Goal: Task Accomplishment & Management: Complete application form

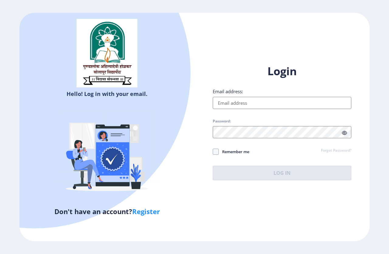
click at [240, 97] on input "Email address:" at bounding box center [282, 103] width 139 height 12
type input "[EMAIL_ADDRESS][DOMAIN_NAME]"
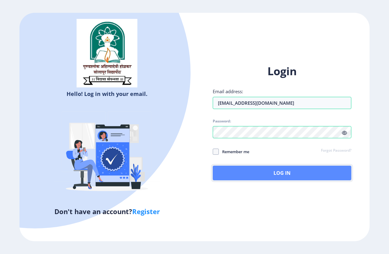
click at [265, 175] on button "Log In" at bounding box center [282, 172] width 139 height 15
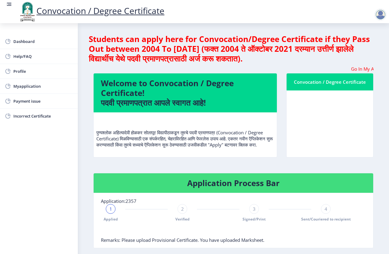
click at [381, 17] on div at bounding box center [381, 15] width 12 height 12
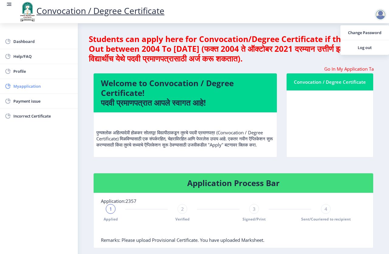
click at [29, 88] on span "Myapplication" at bounding box center [43, 85] width 60 height 7
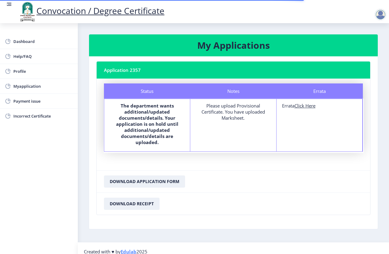
click at [306, 105] on u "Click Here" at bounding box center [305, 105] width 21 height 6
select select
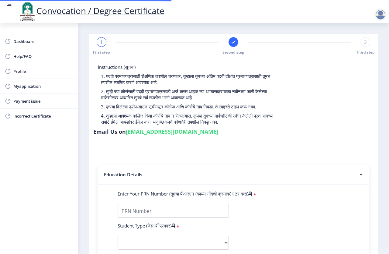
type input "0700000902"
select select "Regular"
select select "2007"
select select "March"
select select "Grade B+"
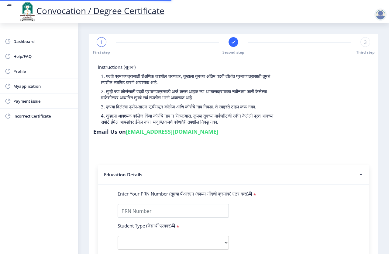
type input "0033"
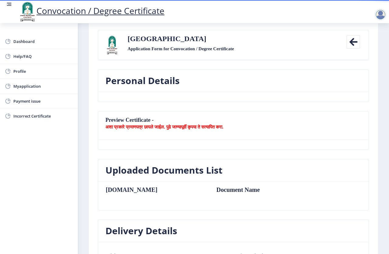
scroll to position [30, 0]
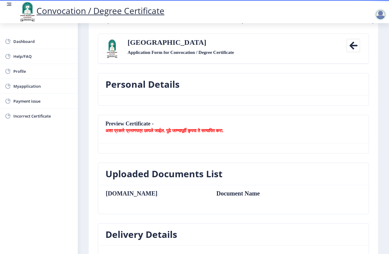
click at [172, 93] on nb-card-header "Personal Details" at bounding box center [233, 84] width 271 height 22
click at [174, 97] on nb-card-body at bounding box center [233, 100] width 271 height 10
click at [350, 46] on icon at bounding box center [354, 46] width 14 height 14
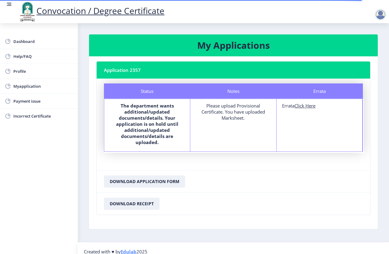
click at [235, 113] on div "Please upload Provisional Certificate. You have uploaded Marksheet." at bounding box center [233, 111] width 75 height 18
click at [207, 111] on div "Please upload Provisional Certificate. You have uploaded Marksheet." at bounding box center [233, 111] width 75 height 18
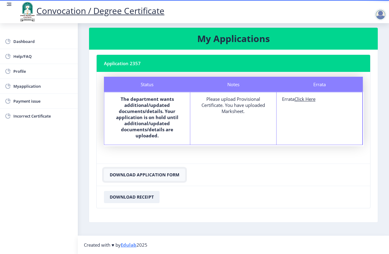
click at [130, 175] on button "Download Application Form" at bounding box center [144, 174] width 81 height 12
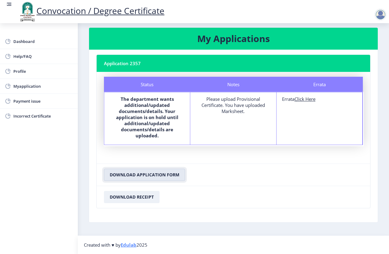
scroll to position [0, 0]
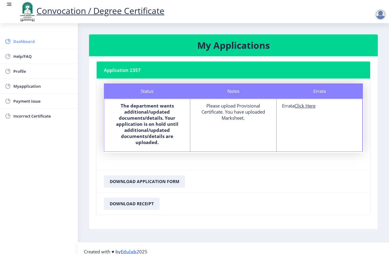
click at [21, 42] on span "Dashboard" at bounding box center [43, 41] width 60 height 7
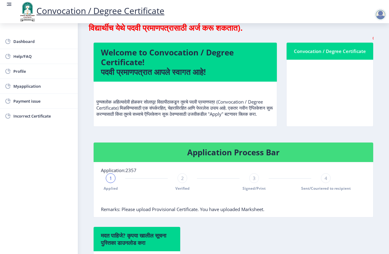
scroll to position [27, 0]
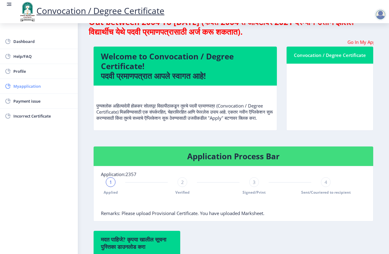
click at [32, 88] on span "Myapplication" at bounding box center [43, 85] width 60 height 7
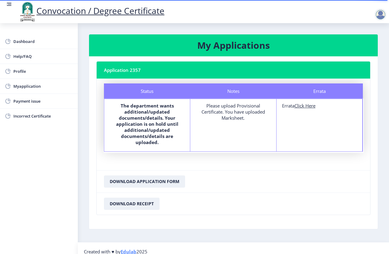
drag, startPoint x: 302, startPoint y: 107, endPoint x: 339, endPoint y: 229, distance: 127.6
click at [355, 220] on nb-card-body "Application 2357 Status Notes Errata Status The department wants additional/upd…" at bounding box center [233, 142] width 289 height 172
click at [308, 108] on u "Click Here" at bounding box center [305, 105] width 21 height 6
select select
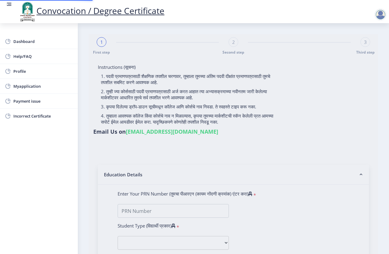
type input "0700000902"
select select "Regular"
select select "2007"
select select "March"
select select "Grade B+"
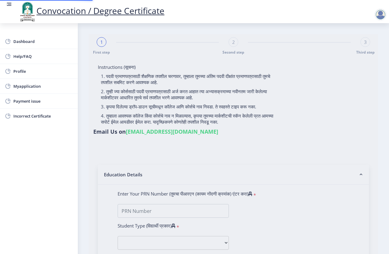
type input "0033"
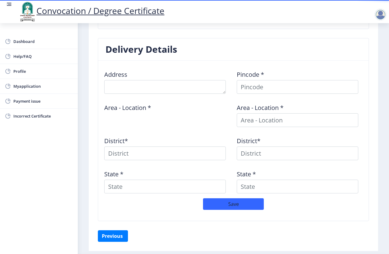
scroll to position [234, 0]
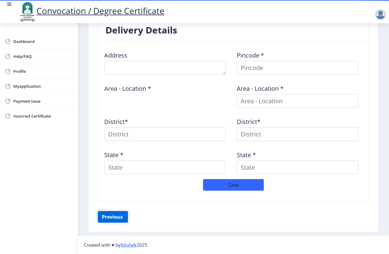
click at [113, 218] on button "Previous ‍" at bounding box center [113, 217] width 30 height 12
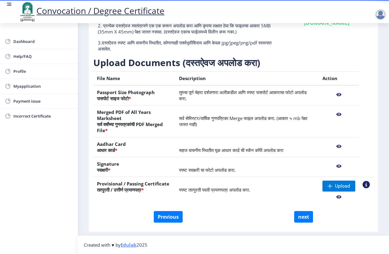
scroll to position [75, 0]
click at [328, 187] on span at bounding box center [330, 185] width 5 height 5
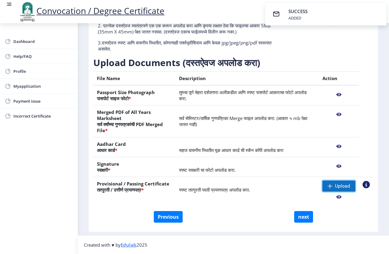
click at [337, 186] on span "Upload" at bounding box center [342, 186] width 15 height 6
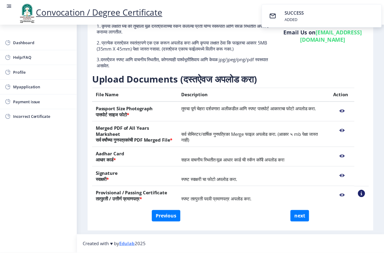
scroll to position [66, 0]
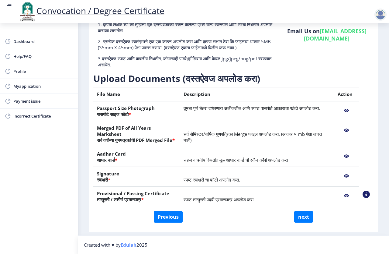
click at [344, 196] on nb-action at bounding box center [347, 195] width 18 height 11
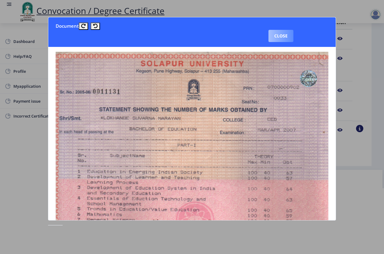
click at [280, 38] on button "Close" at bounding box center [280, 36] width 25 height 12
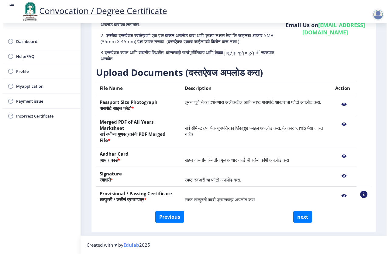
scroll to position [6, 0]
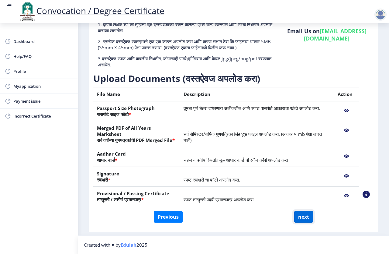
click at [302, 212] on button "next" at bounding box center [303, 217] width 19 height 12
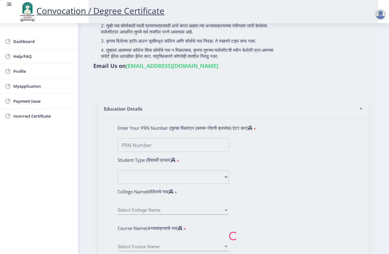
select select
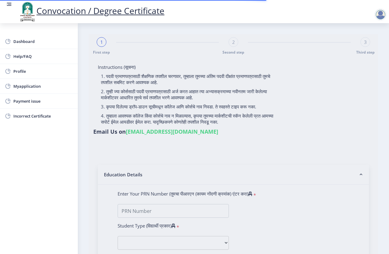
type input "lokhande suvarna narayan"
type input "vimal"
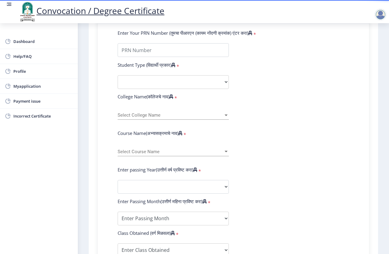
scroll to position [130, 0]
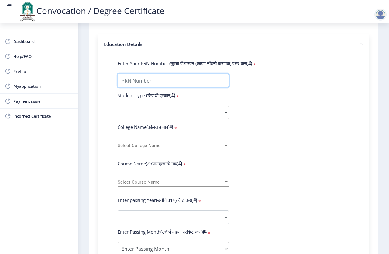
click at [180, 78] on input "Enter Your PRN Number (तुमचा पीआरएन (कायम नोंदणी क्रमांक) एंटर करा)" at bounding box center [173, 81] width 111 height 14
type input "0700000902"
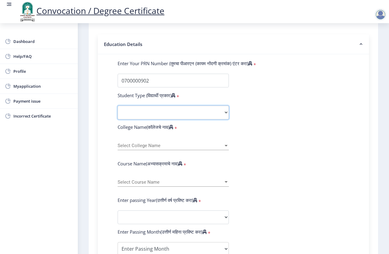
click at [174, 113] on select "Select Student Type Regular External" at bounding box center [173, 113] width 111 height 14
select select "Regular"
click at [118, 106] on select "Select Student Type Regular External" at bounding box center [173, 113] width 111 height 14
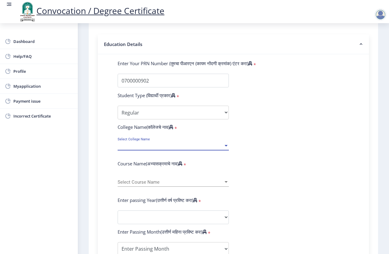
click at [163, 143] on span "Select College Name" at bounding box center [171, 145] width 106 height 5
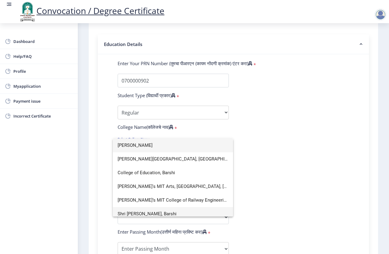
scroll to position [4, 0]
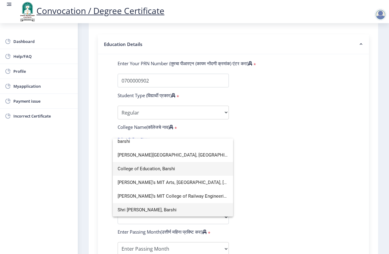
type input "barshi"
click at [162, 170] on span "College of Education, Barshi" at bounding box center [173, 169] width 111 height 14
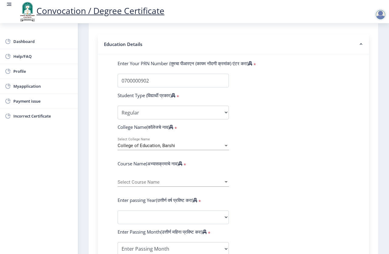
click at [157, 181] on span "Select Course Name" at bounding box center [171, 181] width 106 height 5
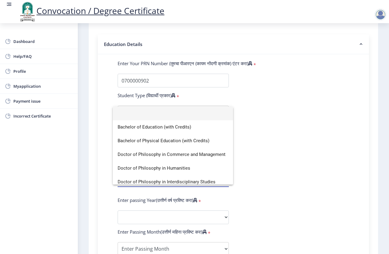
click at [290, 182] on div at bounding box center [194, 127] width 389 height 254
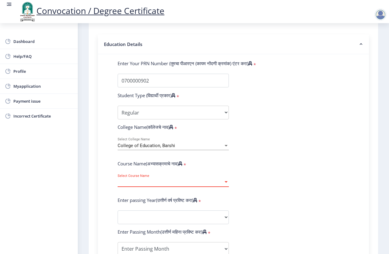
click at [160, 182] on span "Select Course Name" at bounding box center [171, 181] width 106 height 5
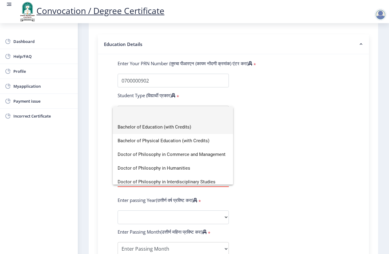
click at [174, 126] on span "Bachelor of Education (with Credits)" at bounding box center [173, 127] width 111 height 14
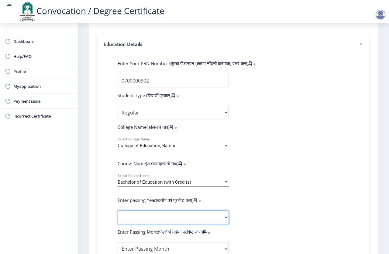
click at [195, 216] on select "2025 2024 2023 2022 2021 2020 2019 2018 2017 2016 2015 2014 2013 2012 2011 2010…" at bounding box center [173, 217] width 111 height 14
select select "2007"
click at [118, 210] on select "2025 2024 2023 2022 2021 2020 2019 2018 2017 2016 2015 2014 2013 2012 2011 2010…" at bounding box center [173, 217] width 111 height 14
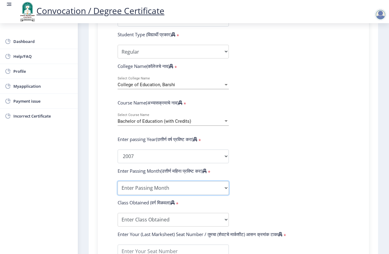
click at [186, 186] on select "Enter Passing Month March April May October November December" at bounding box center [173, 188] width 111 height 14
select select "March"
click at [118, 181] on select "Enter Passing Month March April May October November December" at bounding box center [173, 188] width 111 height 14
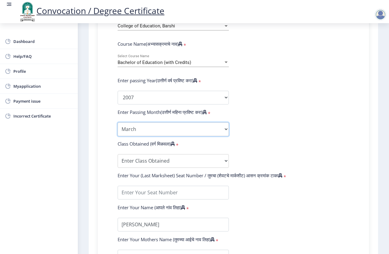
scroll to position [252, 0]
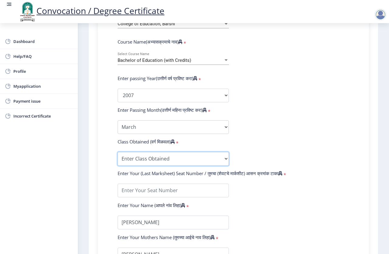
click at [163, 158] on select "Enter Class Obtained FIRST CLASS WITH DISTINCTION FIRST CLASS HIGHER SECOND CLA…" at bounding box center [173, 159] width 111 height 14
select select "Grade B+"
click at [118, 152] on select "Enter Class Obtained FIRST CLASS WITH DISTINCTION FIRST CLASS HIGHER SECOND CLA…" at bounding box center [173, 159] width 111 height 14
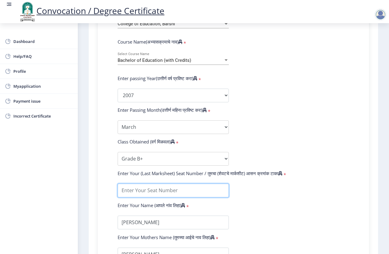
click at [164, 186] on input "textarea" at bounding box center [173, 190] width 111 height 14
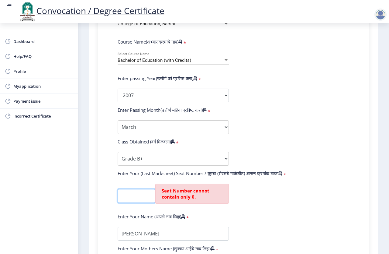
scroll to position [0, 5]
click at [132, 195] on input "textarea" at bounding box center [137, 196] width 38 height 14
click at [294, 203] on form "Enter Your PRN Number (तुमचा पीआरएन (कायम नोंदणी क्रमांक) एंटर करा) * Student T…" at bounding box center [233, 106] width 241 height 334
click at [141, 198] on input "textarea" at bounding box center [137, 196] width 38 height 14
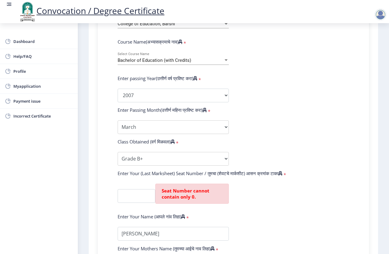
click at [293, 211] on form "Enter Your PRN Number (तुमचा पीआरएन (कायम नोंदणी क्रमांक) एंटर करा) * Student T…" at bounding box center [233, 106] width 241 height 334
click at [137, 196] on input "textarea" at bounding box center [137, 196] width 38 height 14
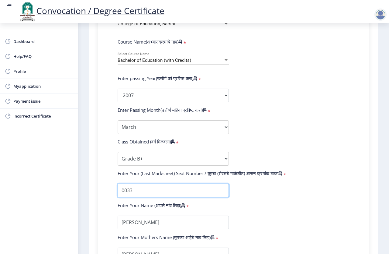
type input "0033"
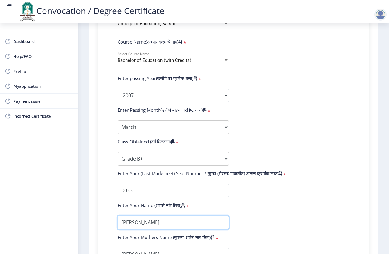
click at [142, 223] on input "textarea" at bounding box center [173, 222] width 111 height 14
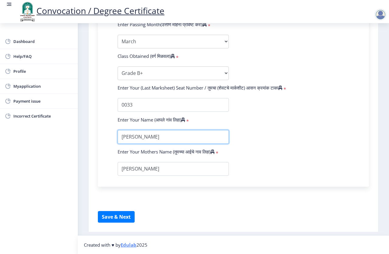
scroll to position [343, 0]
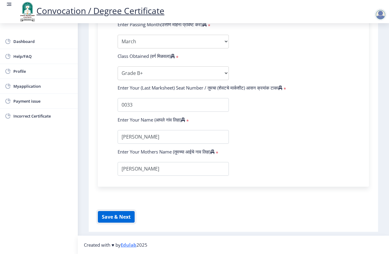
click at [110, 216] on button "Save & Next" at bounding box center [116, 217] width 37 height 12
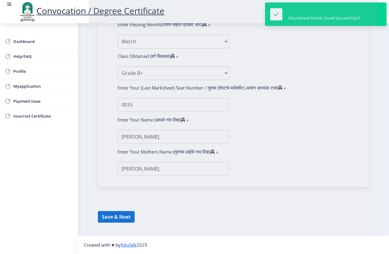
select select
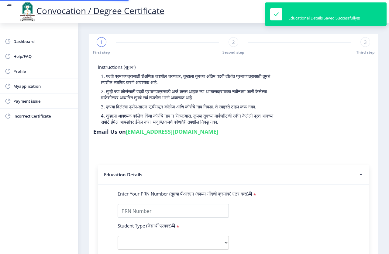
type input "0700000902"
select select "Regular"
select select "2007"
select select "March"
select select "Grade B+"
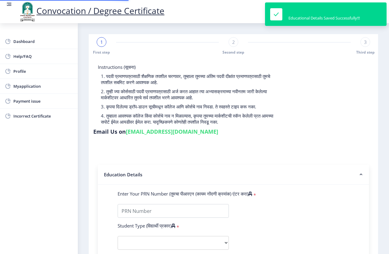
type input "0033"
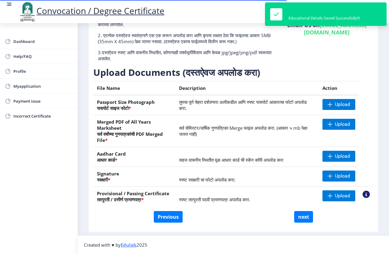
scroll to position [66, 0]
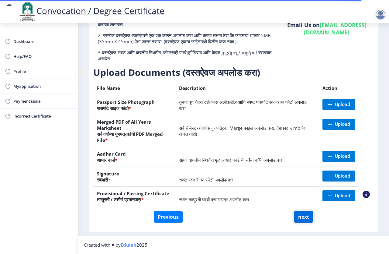
click at [299, 217] on button "next" at bounding box center [303, 217] width 19 height 12
select select
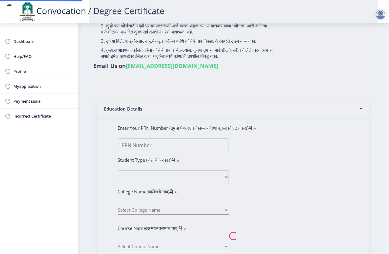
type input "lokhande suvarna narayan"
type input "vimal"
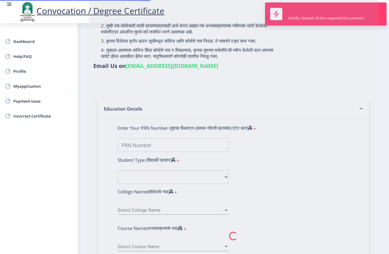
scroll to position [0, 0]
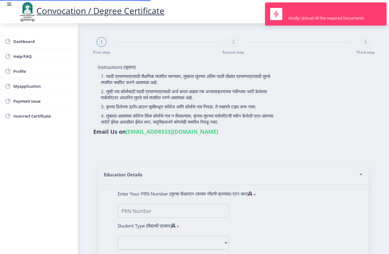
type input "0700000902"
select select "Regular"
select select "2007"
select select "March"
select select "Grade B+"
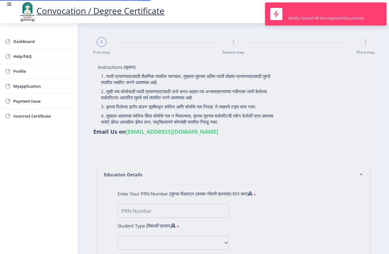
type input "0033"
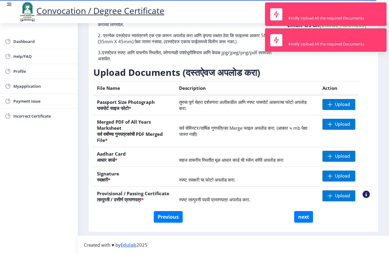
scroll to position [66, 0]
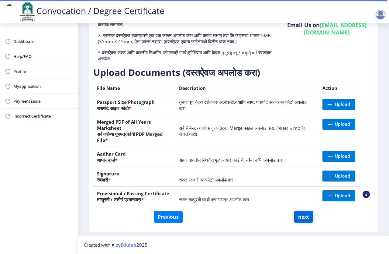
click at [302, 219] on button "next" at bounding box center [303, 217] width 19 height 12
select select
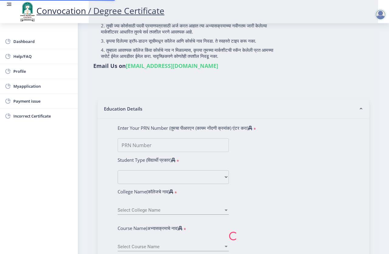
scroll to position [0, 0]
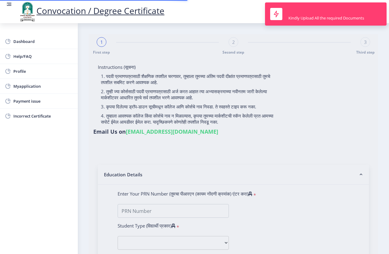
type input "0700000902"
select select "Regular"
select select "2007"
select select "March"
select select "Grade B+"
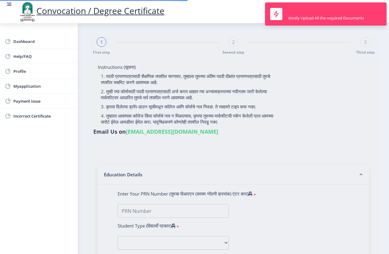
type input "0033"
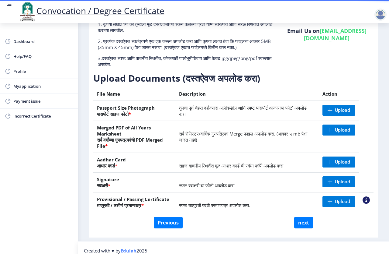
scroll to position [66, 0]
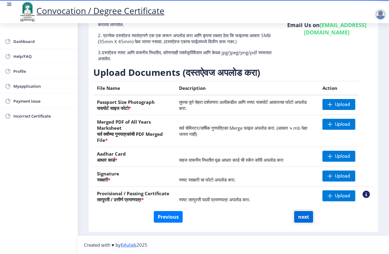
click at [301, 216] on button "next" at bounding box center [303, 217] width 19 height 12
select select
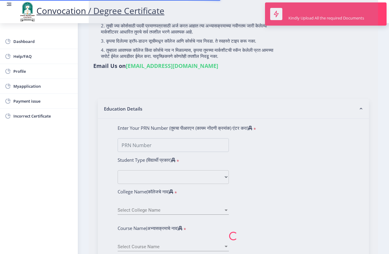
scroll to position [0, 0]
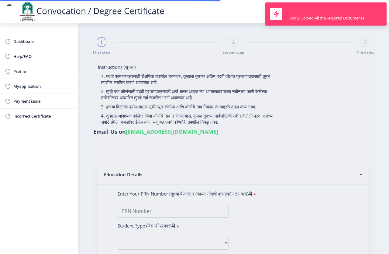
type input "lokhande suvarna narayan"
type input "vimal"
type input "0700000902"
select select "Regular"
select select "2007"
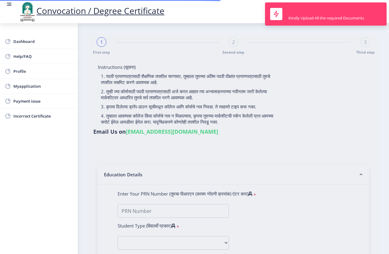
select select "March"
select select "Grade B+"
type input "0033"
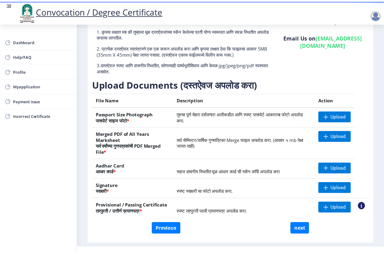
scroll to position [66, 0]
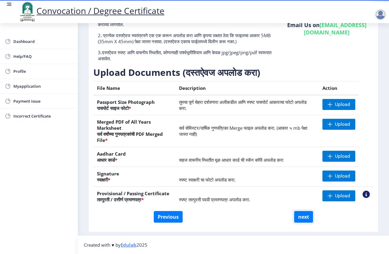
drag, startPoint x: 301, startPoint y: 217, endPoint x: 350, endPoint y: 216, distance: 48.4
click at [339, 241] on div "First step 2 Second step 3 Third step Instructions (सूचना) 1. कृपया लक्षात घ्या…" at bounding box center [233, 109] width 311 height 290
click at [363, 195] on nb-action at bounding box center [366, 193] width 7 height 7
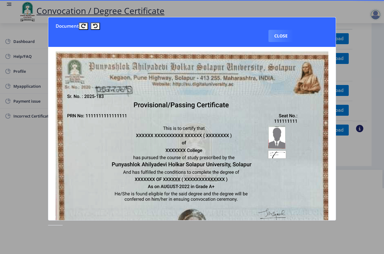
scroll to position [0, 0]
drag, startPoint x: 279, startPoint y: 36, endPoint x: 264, endPoint y: 138, distance: 102.9
click at [277, 119] on nb-card "Document Close" at bounding box center [192, 118] width 288 height 203
click at [283, 37] on button "Close" at bounding box center [280, 36] width 25 height 12
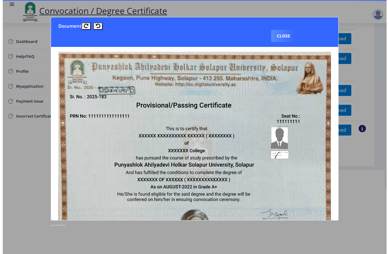
scroll to position [6, 0]
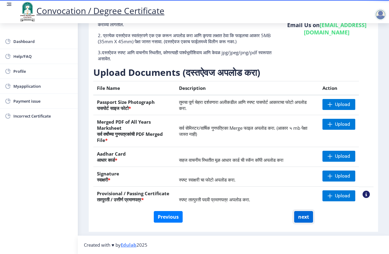
click at [305, 211] on button "next" at bounding box center [303, 217] width 19 height 12
select select
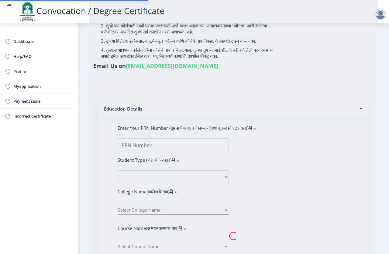
type input "lokhande suvarna narayan"
type input "vimal"
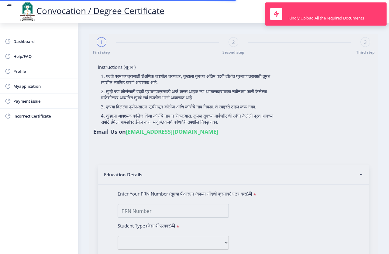
type input "0700000902"
select select "Regular"
select select "2007"
select select "March"
select select "Grade B+"
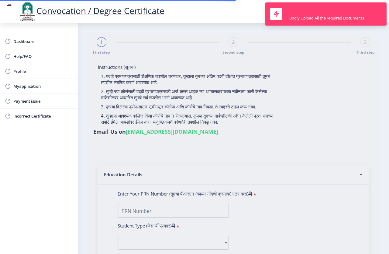
type input "0033"
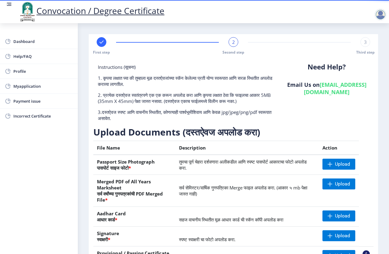
click at [230, 44] on div "2" at bounding box center [234, 42] width 10 height 10
click at [362, 40] on div "3" at bounding box center [366, 42] width 10 height 10
click at [234, 40] on span "2" at bounding box center [233, 42] width 3 height 6
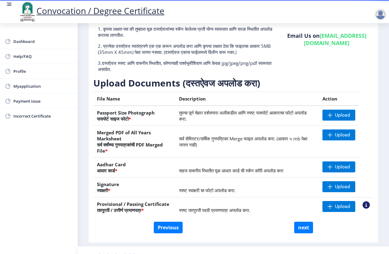
scroll to position [61, 0]
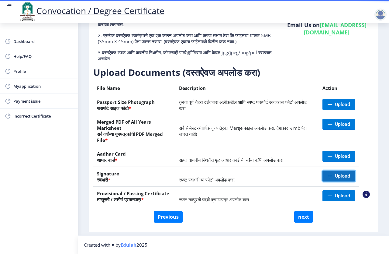
click at [337, 179] on span "Upload" at bounding box center [342, 176] width 15 height 6
click at [335, 107] on span "Upload" at bounding box center [342, 104] width 15 height 6
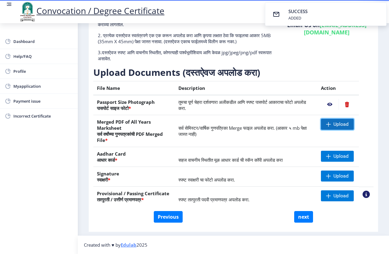
click at [334, 127] on span "Upload" at bounding box center [341, 124] width 15 height 6
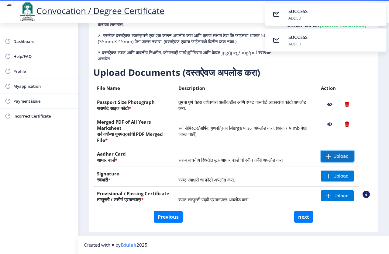
click at [326, 158] on span at bounding box center [328, 156] width 5 height 5
click at [326, 178] on span at bounding box center [328, 175] width 5 height 5
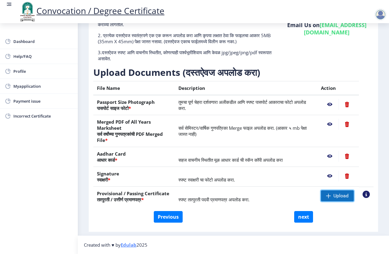
click at [327, 198] on span at bounding box center [328, 195] width 5 height 5
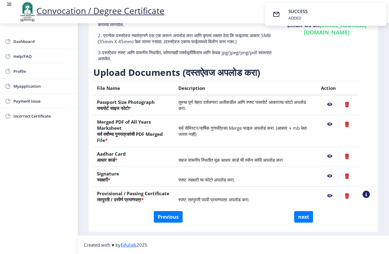
click at [346, 129] on nb-action at bounding box center [347, 124] width 17 height 11
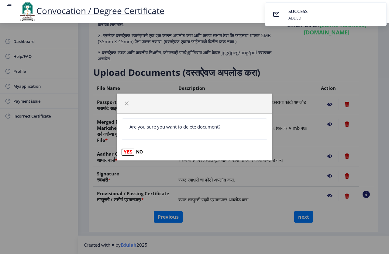
click at [126, 151] on button "YES" at bounding box center [128, 152] width 12 height 6
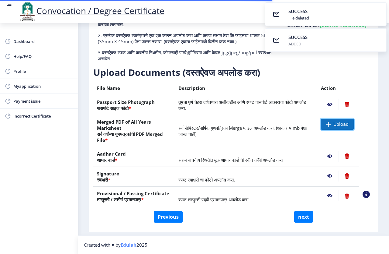
click at [327, 126] on span at bounding box center [328, 124] width 5 height 5
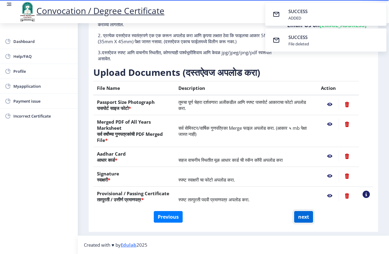
click at [302, 222] on button "next" at bounding box center [303, 217] width 19 height 12
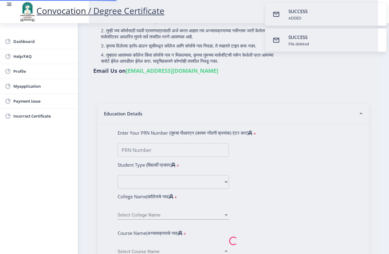
select select
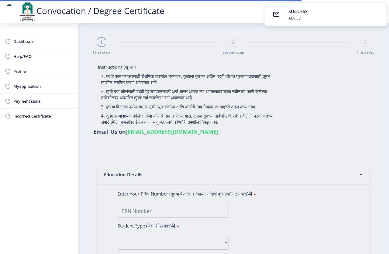
type input "lokhande suvarna narayan"
type input "vimal"
type input "0700000902"
select select "Regular"
select select "2007"
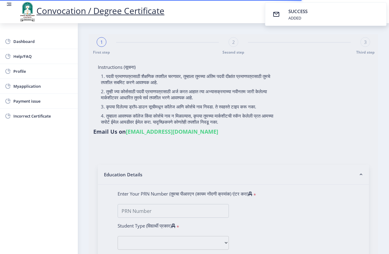
select select "March"
select select "Grade B+"
type input "0033"
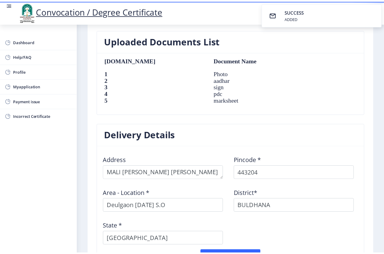
scroll to position [474, 0]
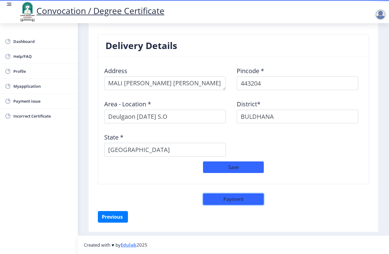
click at [228, 199] on button "Payment" at bounding box center [233, 199] width 61 height 12
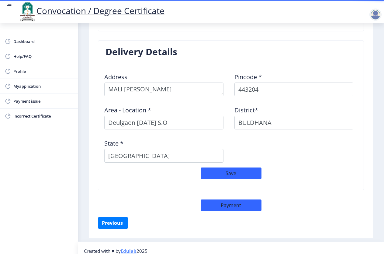
select select "sealed"
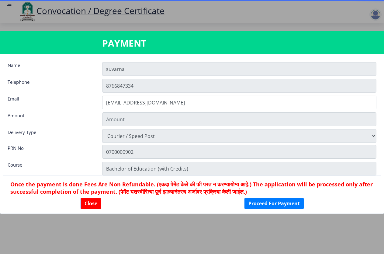
type input "2885"
click at [265, 203] on button "Proceed For Payment" at bounding box center [273, 203] width 59 height 12
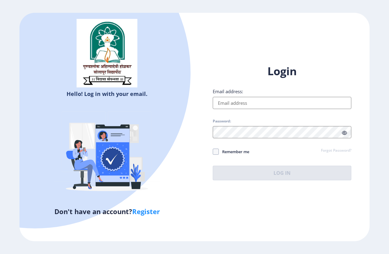
drag, startPoint x: 256, startPoint y: 102, endPoint x: 258, endPoint y: 109, distance: 7.3
click at [256, 102] on input "Email address:" at bounding box center [282, 103] width 139 height 12
type input "[EMAIL_ADDRESS][DOMAIN_NAME]"
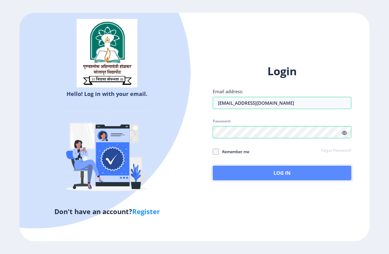
click at [275, 175] on button "Log In" at bounding box center [282, 172] width 139 height 15
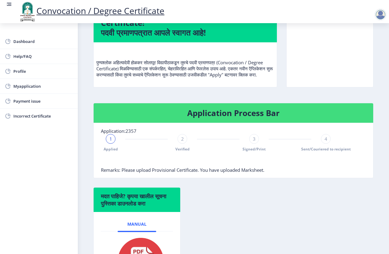
scroll to position [61, 0]
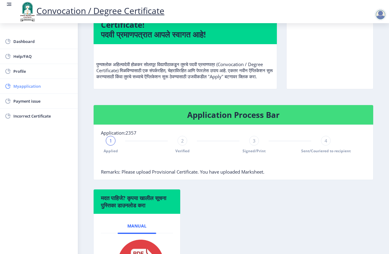
click at [23, 85] on span "Myapplication" at bounding box center [43, 85] width 60 height 7
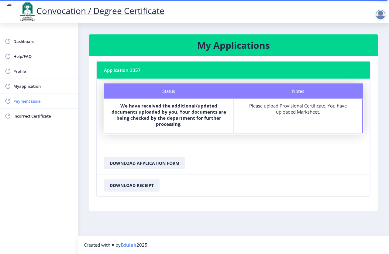
click at [26, 102] on span "Payment issue" at bounding box center [43, 100] width 60 height 7
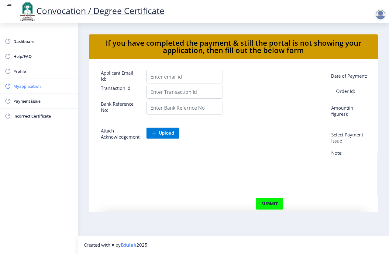
click at [21, 87] on span "Myapplication" at bounding box center [43, 85] width 60 height 7
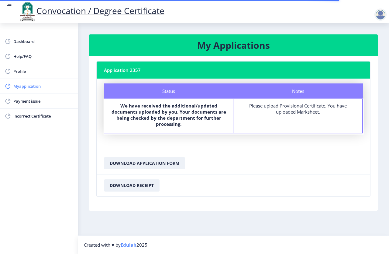
click at [24, 85] on span "Myapplication" at bounding box center [43, 85] width 60 height 7
click at [316, 105] on div "Please upload Provisional Certificate. You have uploaded Marksheet." at bounding box center [298, 108] width 118 height 12
click at [299, 115] on div "Notes Please upload Provisional Certificate. You have uploaded Marksheet." at bounding box center [298, 116] width 129 height 34
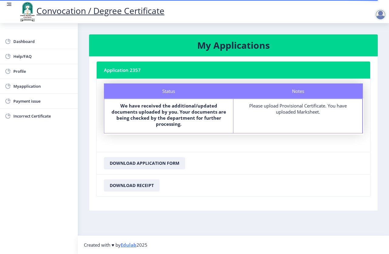
click at [293, 104] on div "Please upload Provisional Certificate. You have uploaded Marksheet." at bounding box center [298, 108] width 118 height 12
click at [293, 105] on div "Please upload Provisional Certificate. You have uploaded Marksheet." at bounding box center [298, 108] width 118 height 12
click at [378, 14] on div at bounding box center [381, 15] width 12 height 12
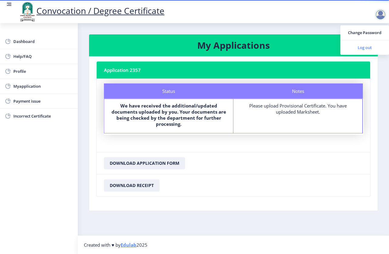
click at [367, 48] on span "Log out" at bounding box center [364, 47] width 39 height 7
